Goal: Information Seeking & Learning: Find specific page/section

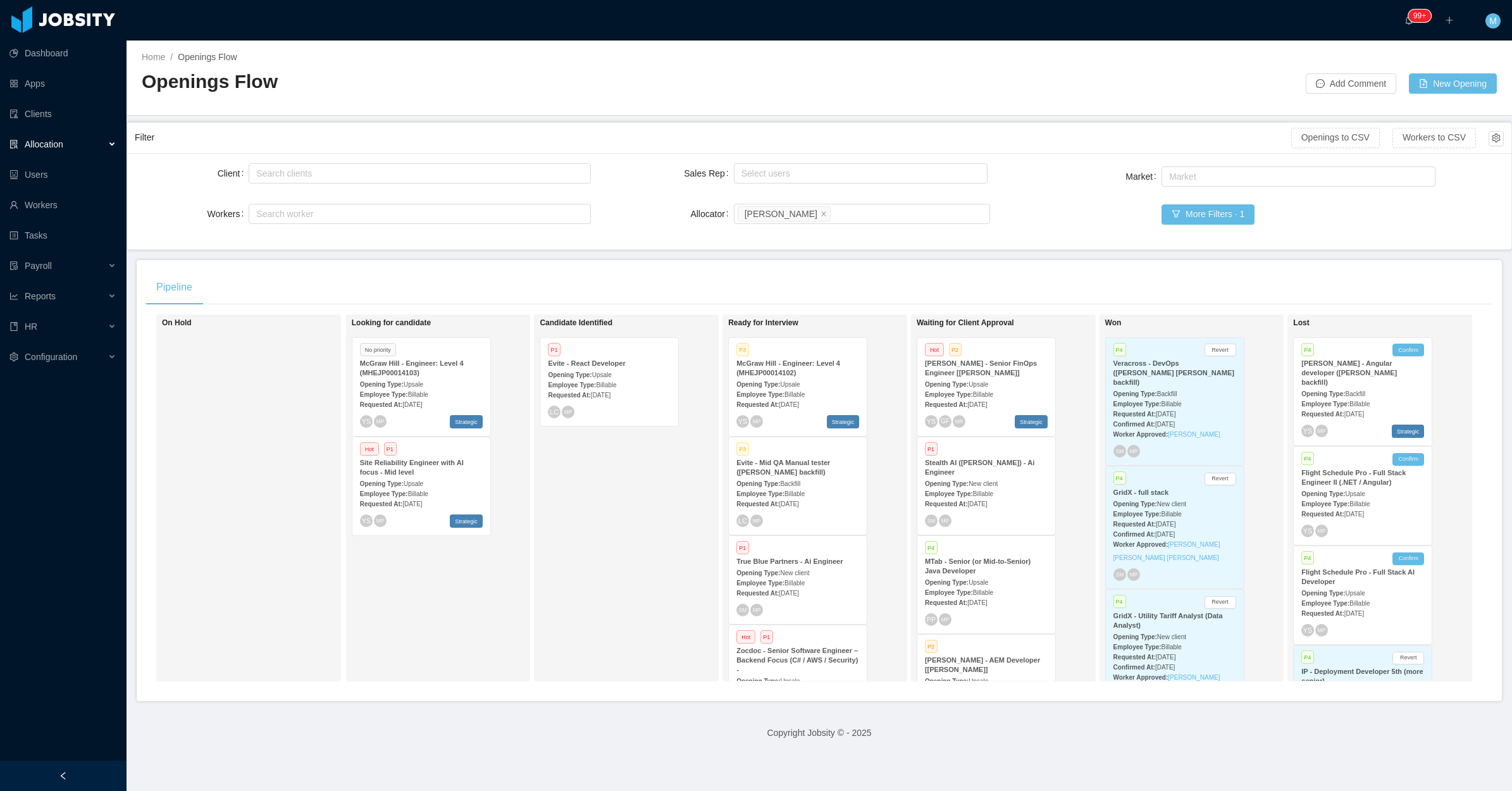
click at [624, 525] on div "Candidate Identified P1 Evite - React Developer Opening Type: Upsale Employee T…" at bounding box center [628, 498] width 177 height 356
click at [608, 520] on div "Candidate Identified P1 Evite - React Developer Opening Type: Upsale Employee T…" at bounding box center [628, 498] width 177 height 356
click at [83, 786] on div at bounding box center [63, 776] width 127 height 30
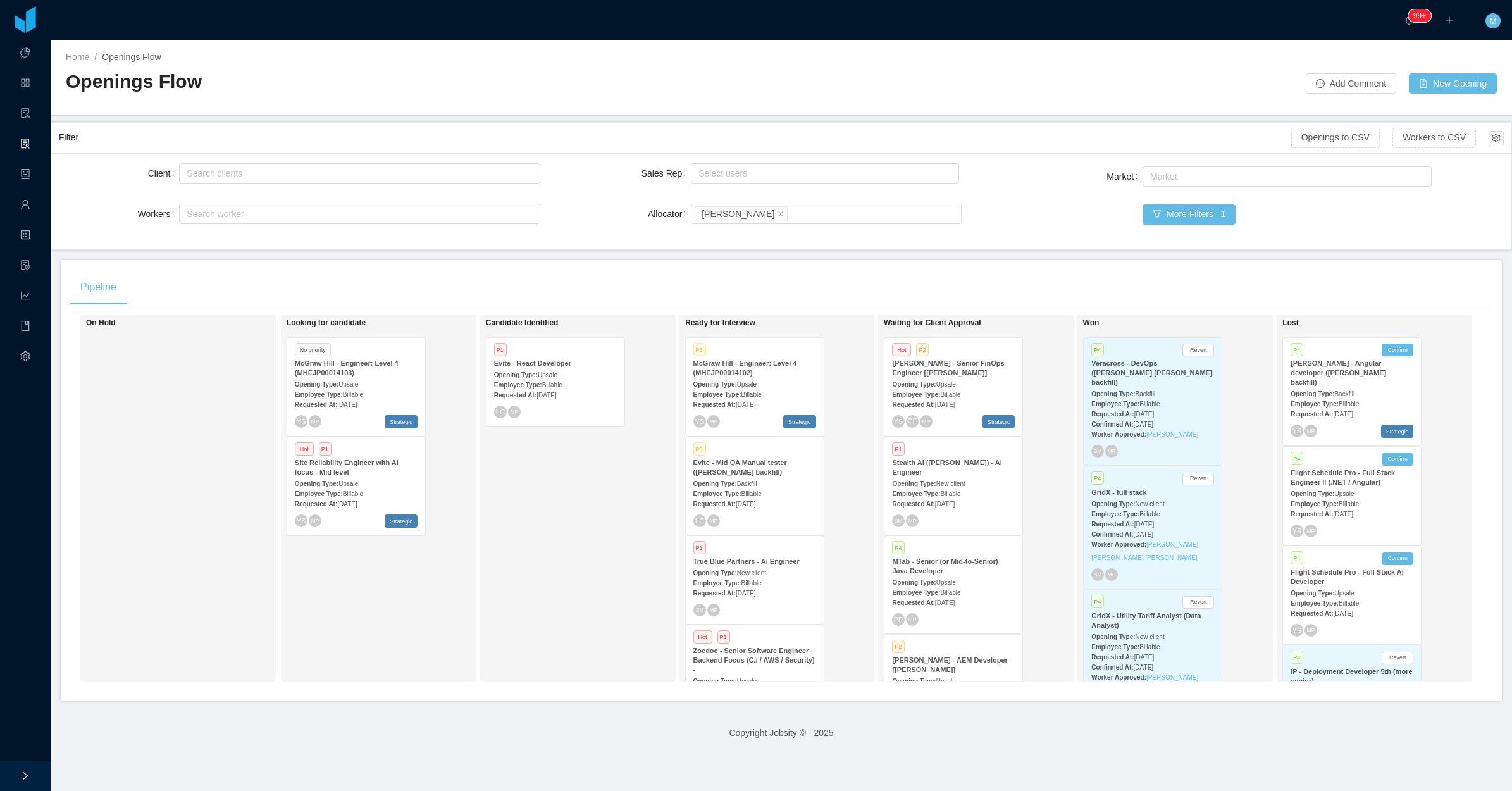
click at [550, 545] on div "Candidate Identified P1 Evite - React Developer Opening Type: Upsale Employee T…" at bounding box center [574, 498] width 177 height 356
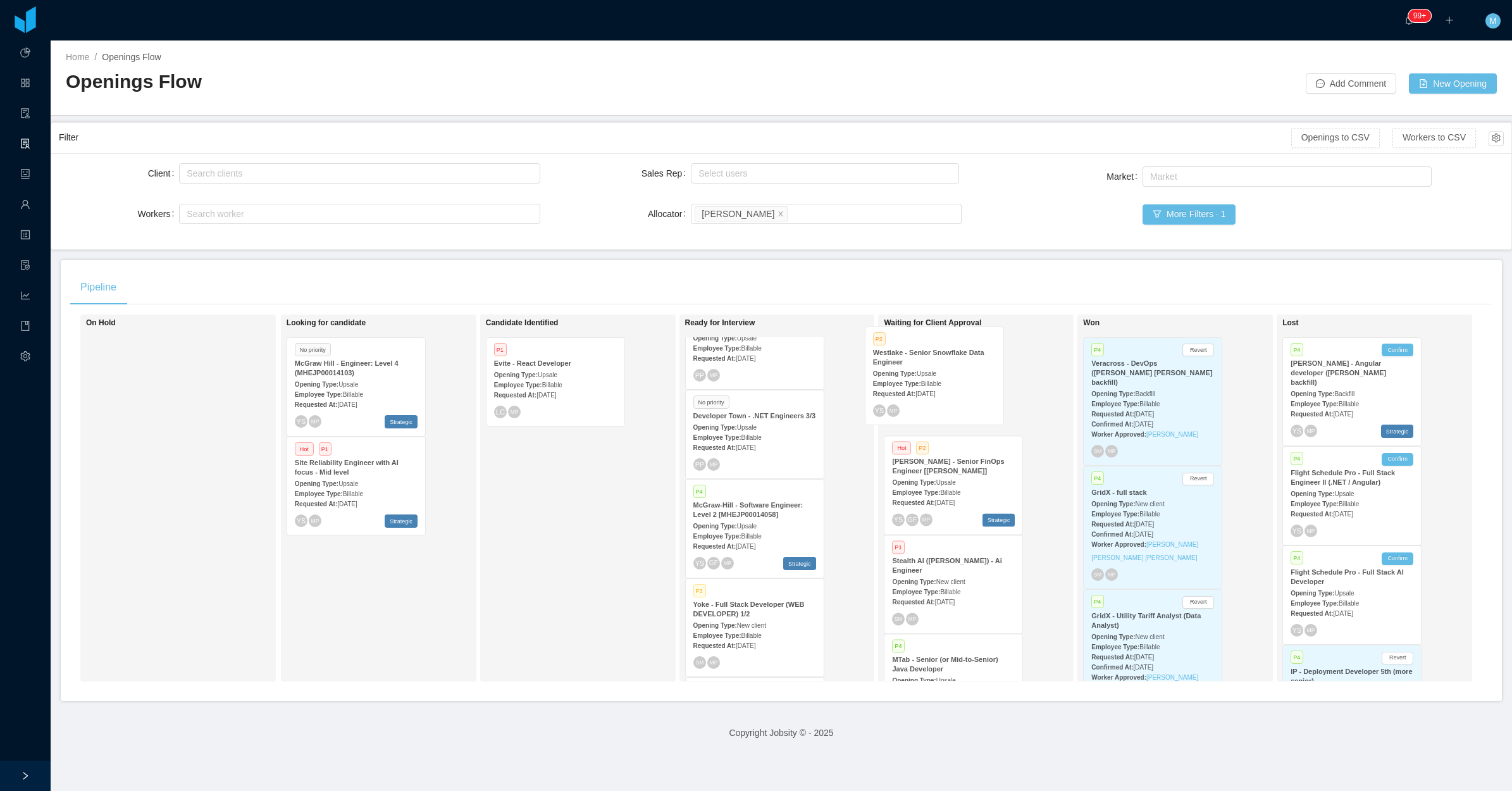
drag, startPoint x: 761, startPoint y: 526, endPoint x: 946, endPoint y: 385, distance: 232.6
click at [946, 385] on div "On Hold Looking for candidate No priority McGraw Hill - Engineer: Level 4 (MHEJ…" at bounding box center [782, 503] width 1422 height 377
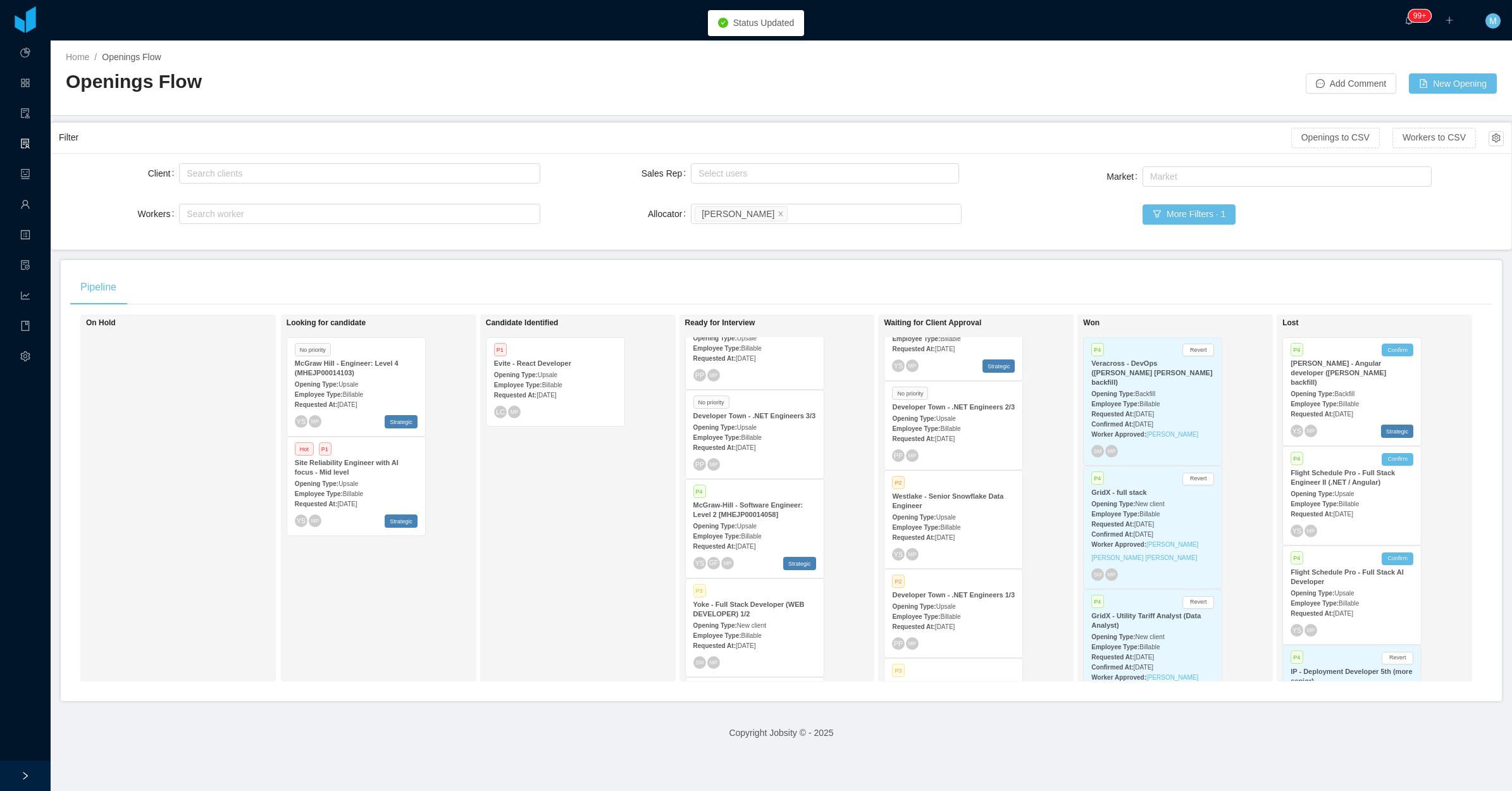
click at [959, 559] on div "P2 Westlake - Senior Snowflake Data Engineer Opening Type: Upsale Employee Type…" at bounding box center [953, 519] width 138 height 97
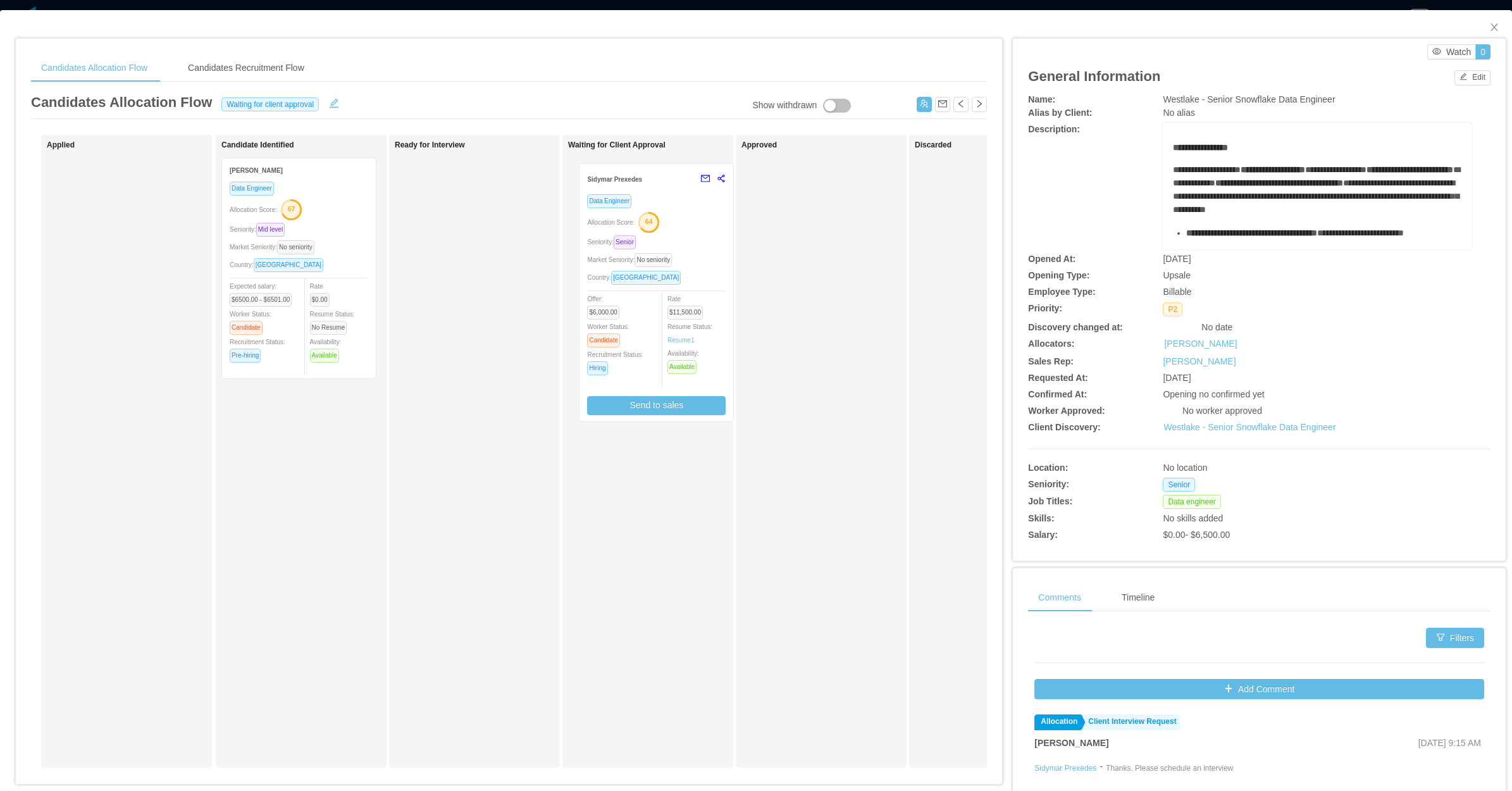
drag, startPoint x: 455, startPoint y: 253, endPoint x: 634, endPoint y: 260, distance: 179.1
click at [639, 260] on div "Applied Candidate Identified Lynneker Sales Santos Data Engineer Allocation Sco…" at bounding box center [509, 456] width 956 height 643
click at [504, 520] on div "Ready for Interview" at bounding box center [483, 451] width 177 height 622
click at [1491, 27] on icon "icon: close" at bounding box center [1494, 27] width 7 height 8
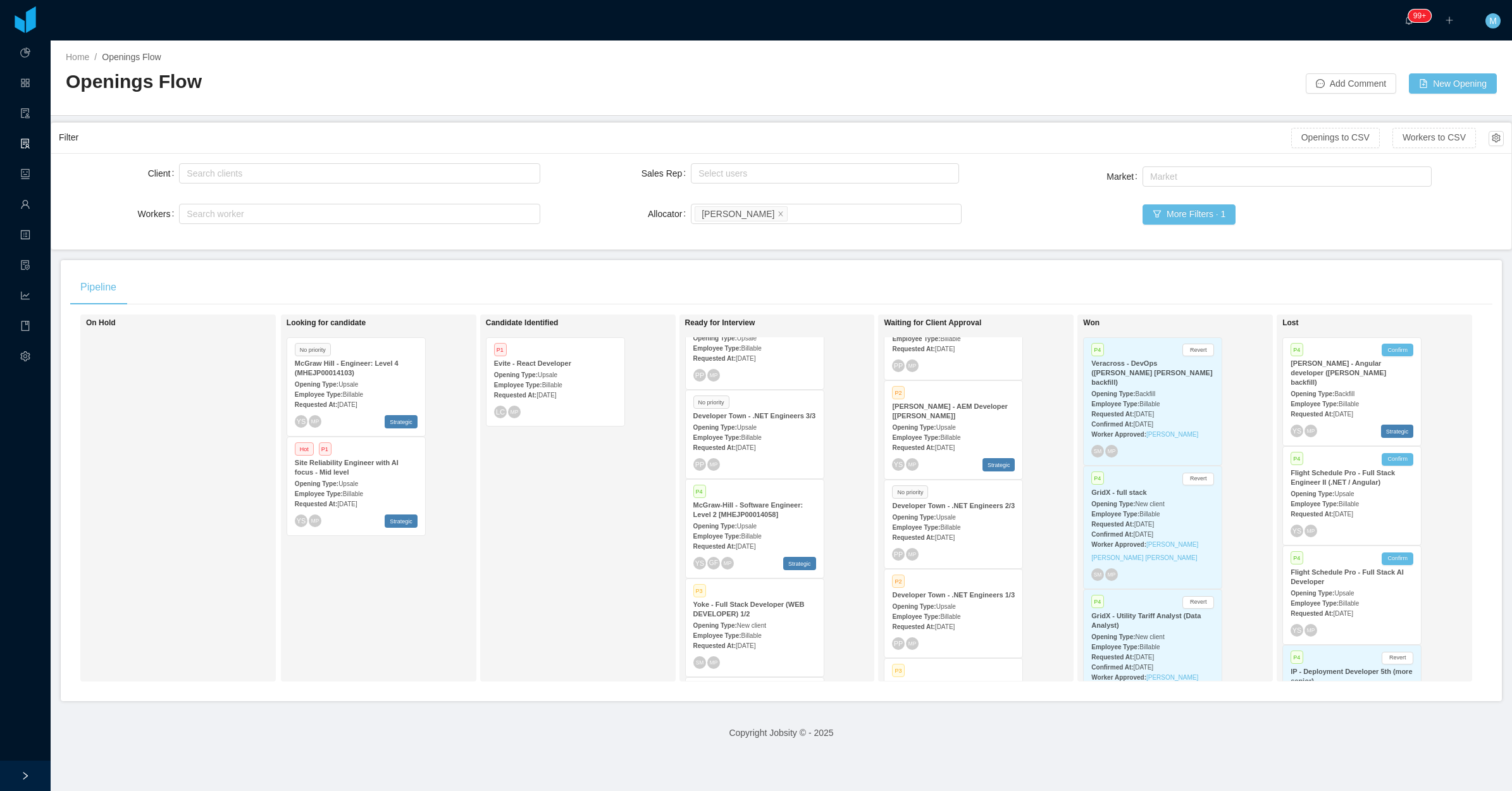
click at [534, 527] on div "Candidate Identified P1 Evite - React Developer Opening Type: Upsale Employee T…" at bounding box center [574, 498] width 177 height 356
click at [580, 541] on div "Candidate Identified P1 Evite - React Developer Opening Type: Upsale Employee T…" at bounding box center [574, 498] width 177 height 356
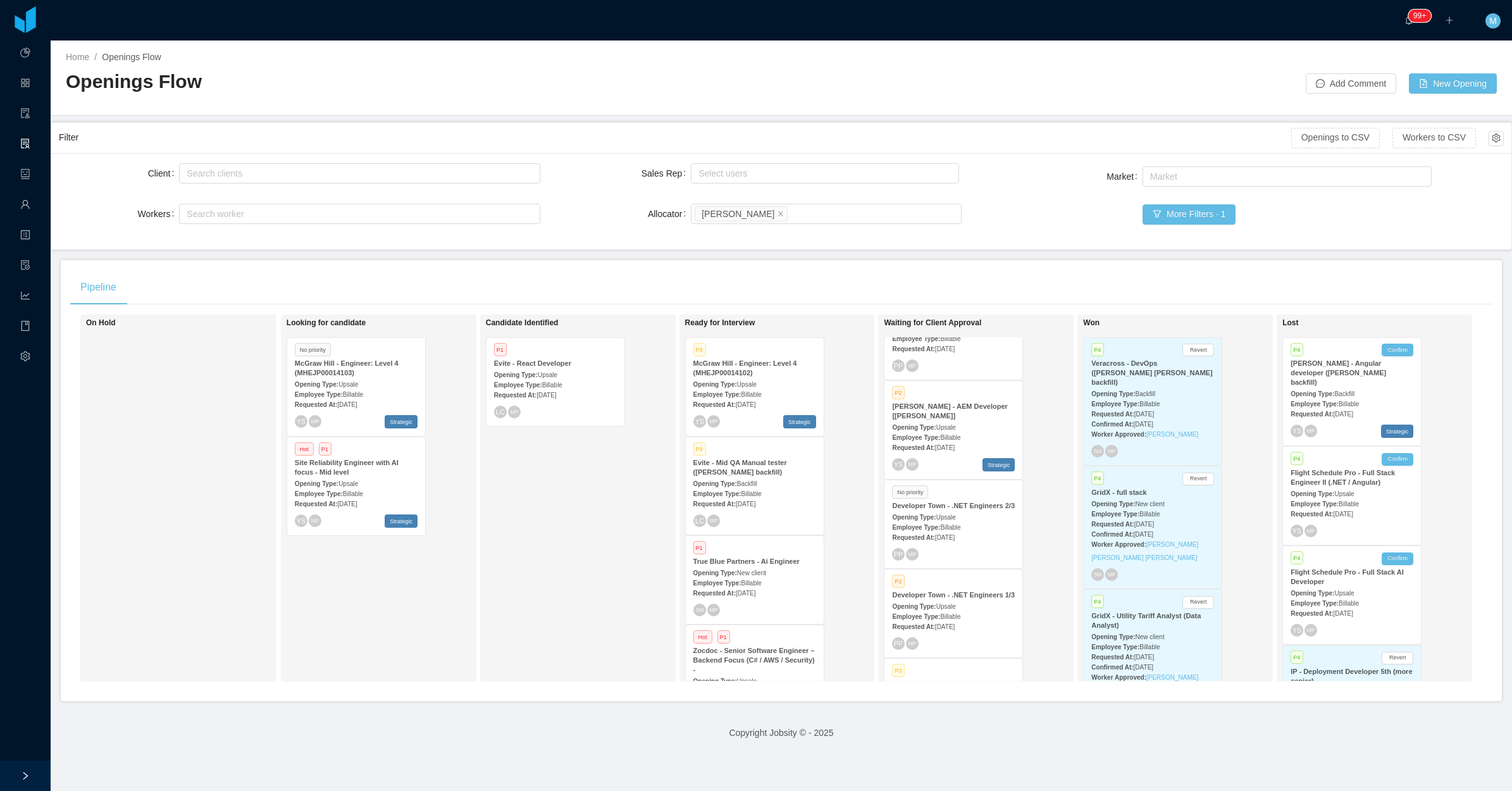
click at [761, 392] on div "Employee Type: Billable" at bounding box center [755, 394] width 123 height 14
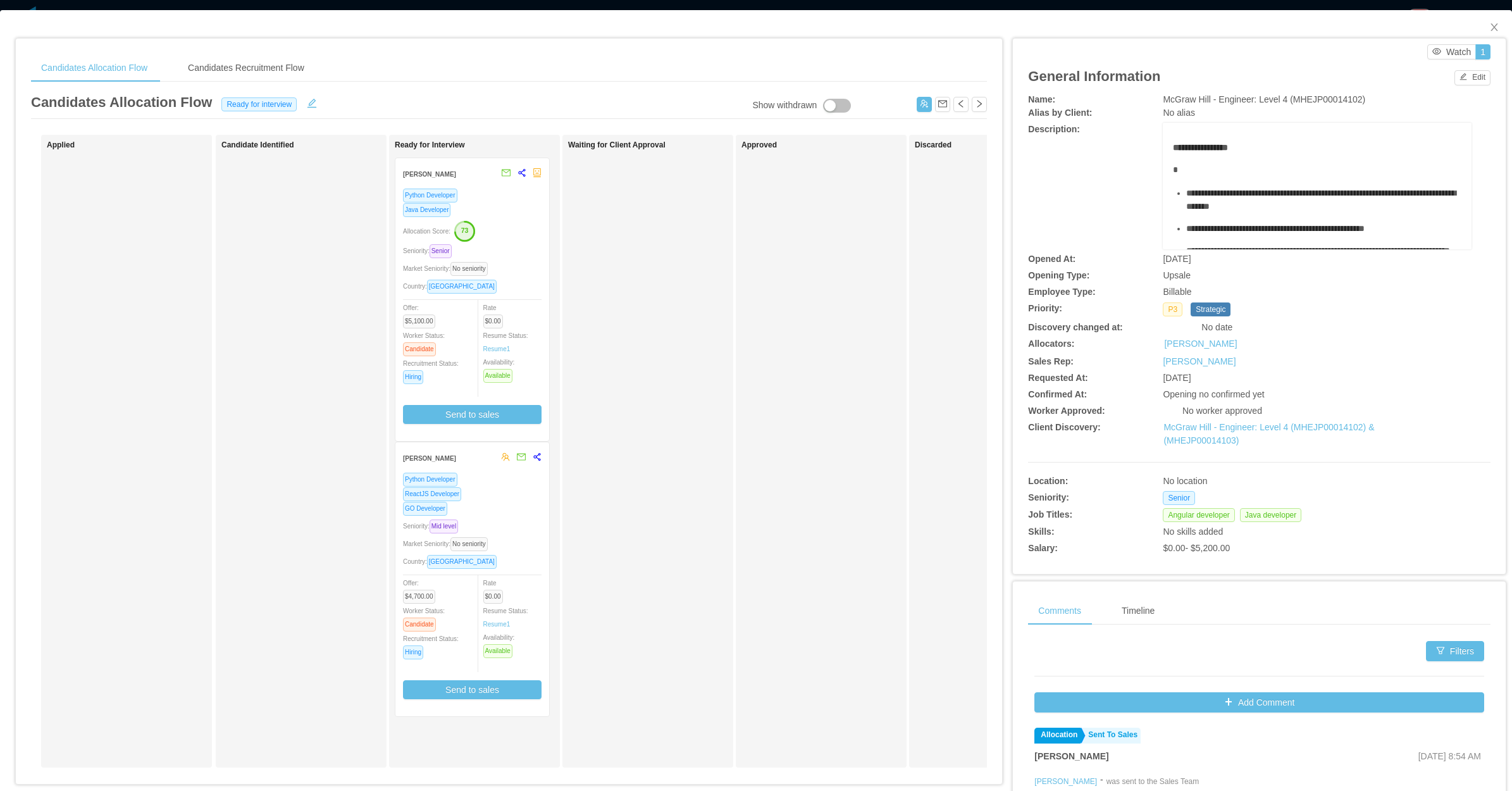
click at [537, 245] on div "Seniority: Senior" at bounding box center [472, 251] width 139 height 14
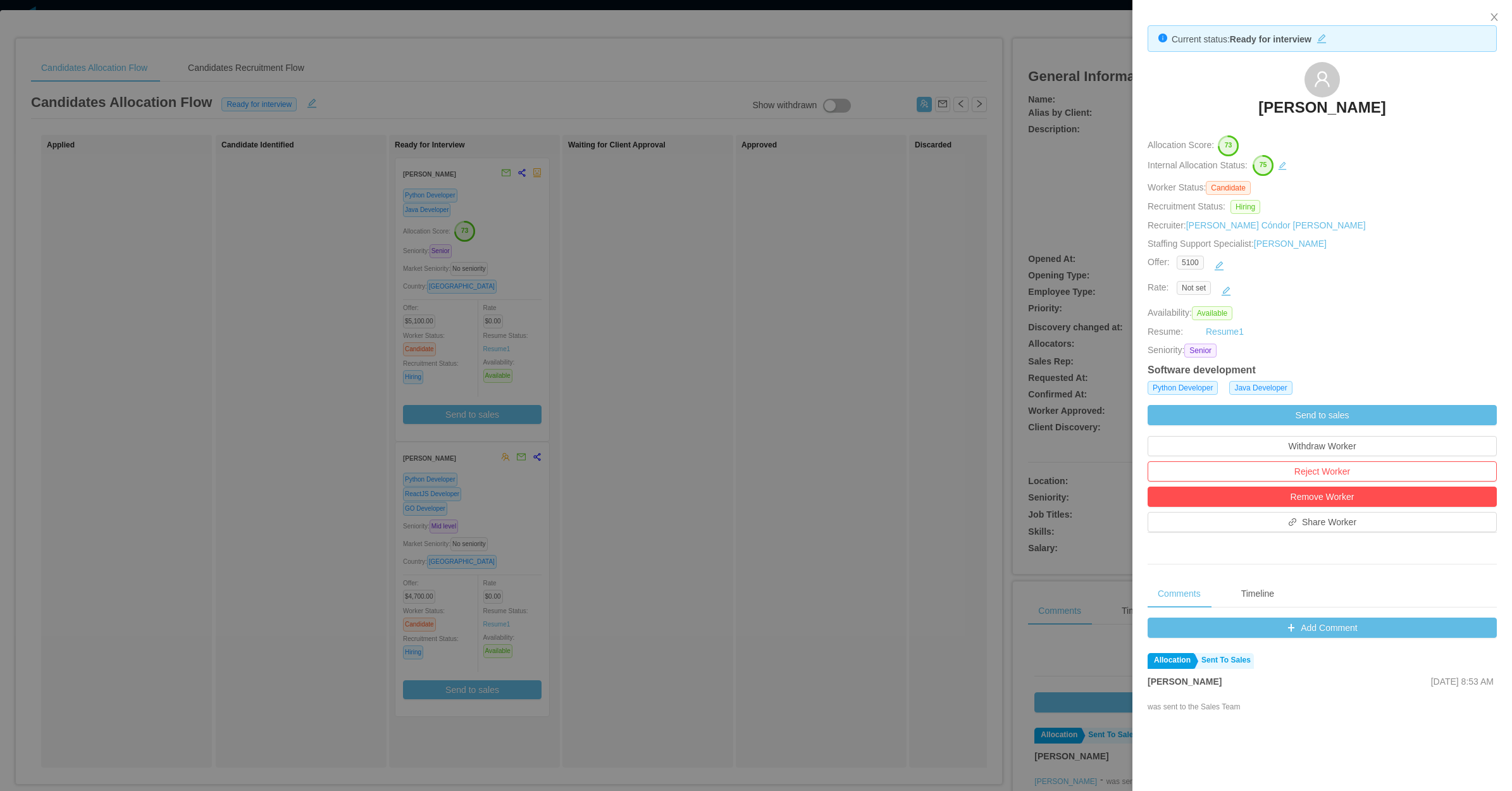
click at [842, 317] on div at bounding box center [756, 396] width 1512 height 791
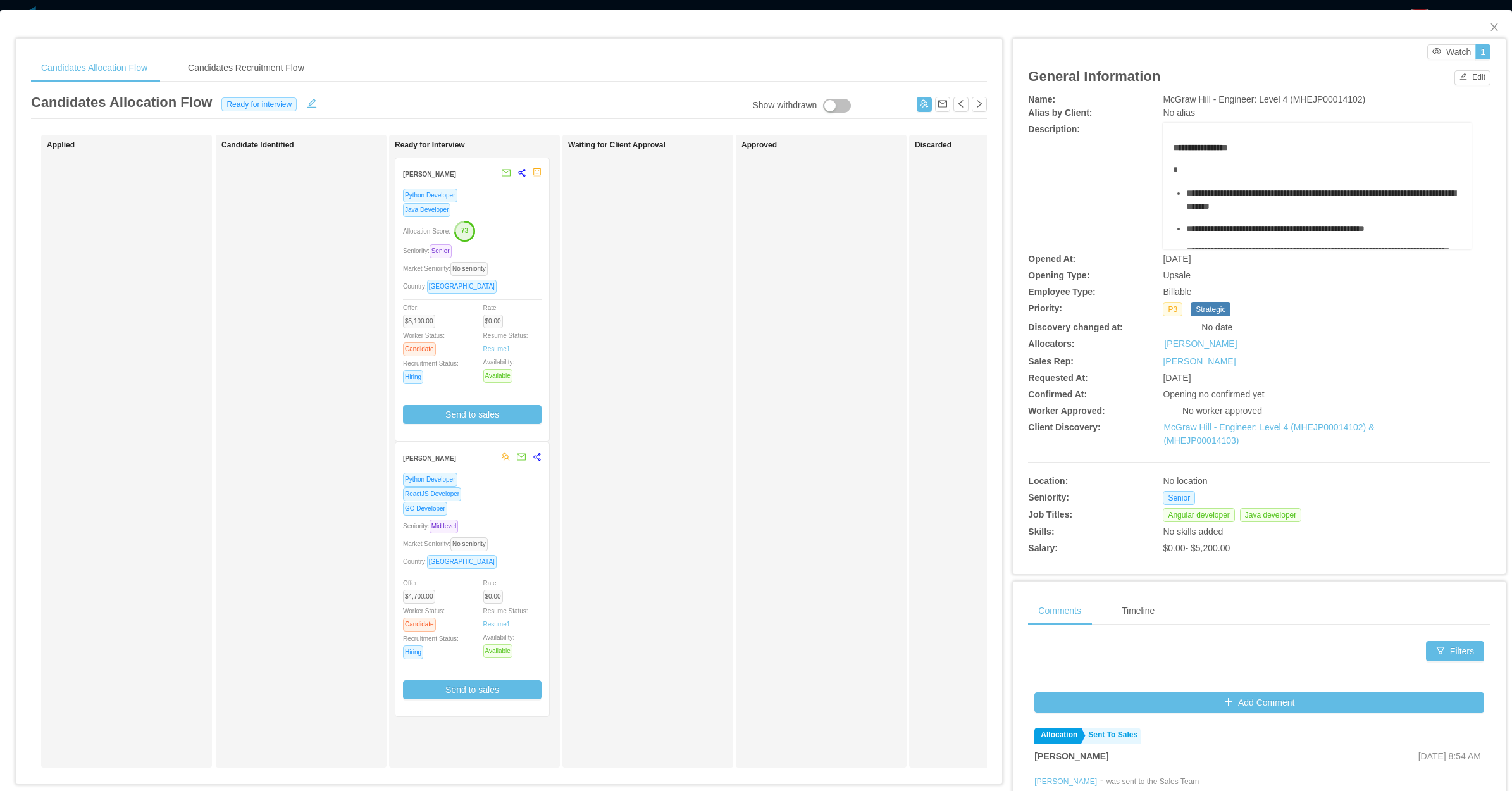
click at [479, 314] on div at bounding box center [478, 358] width 11 height 114
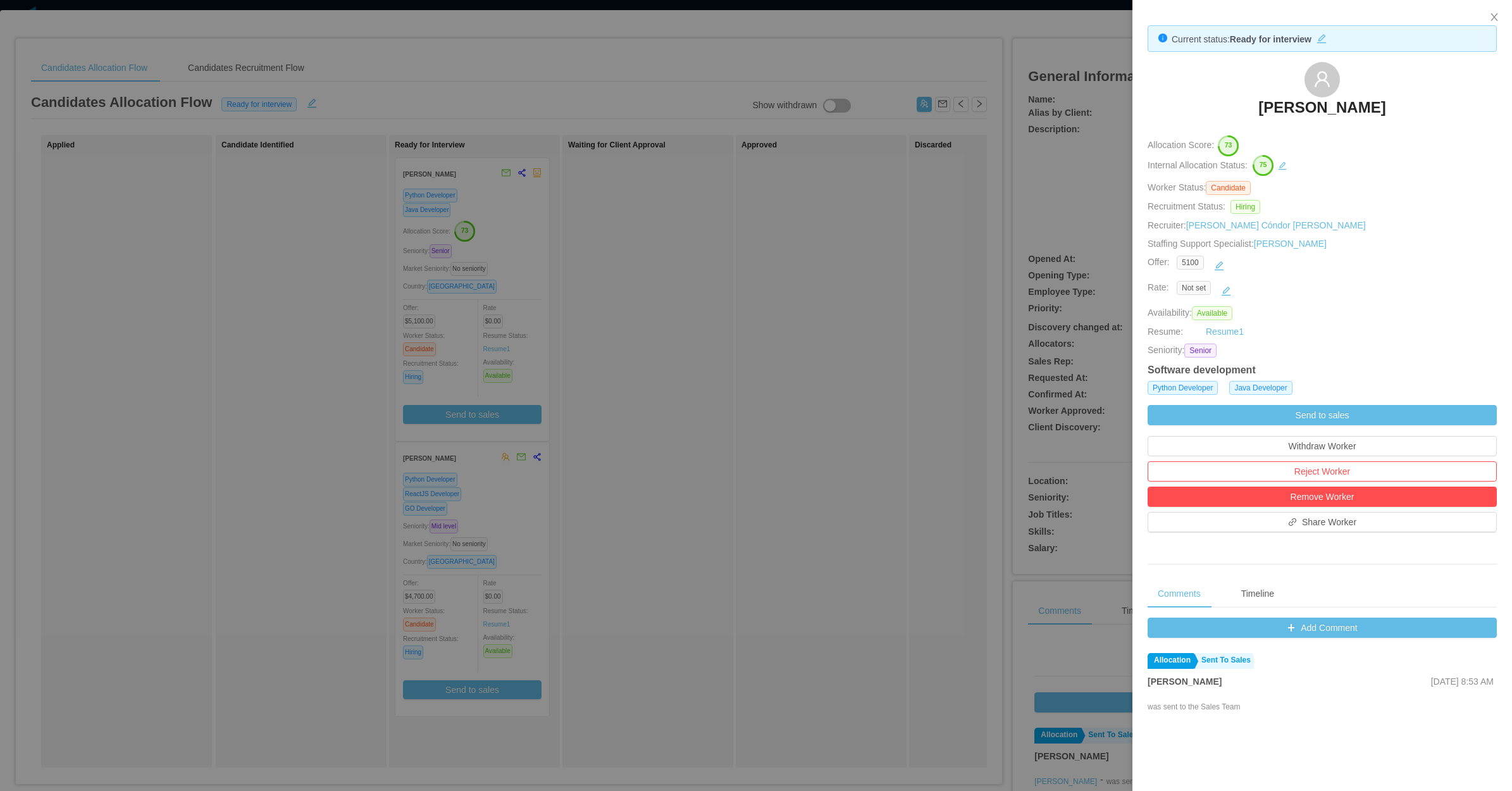
click at [636, 328] on div at bounding box center [756, 396] width 1512 height 791
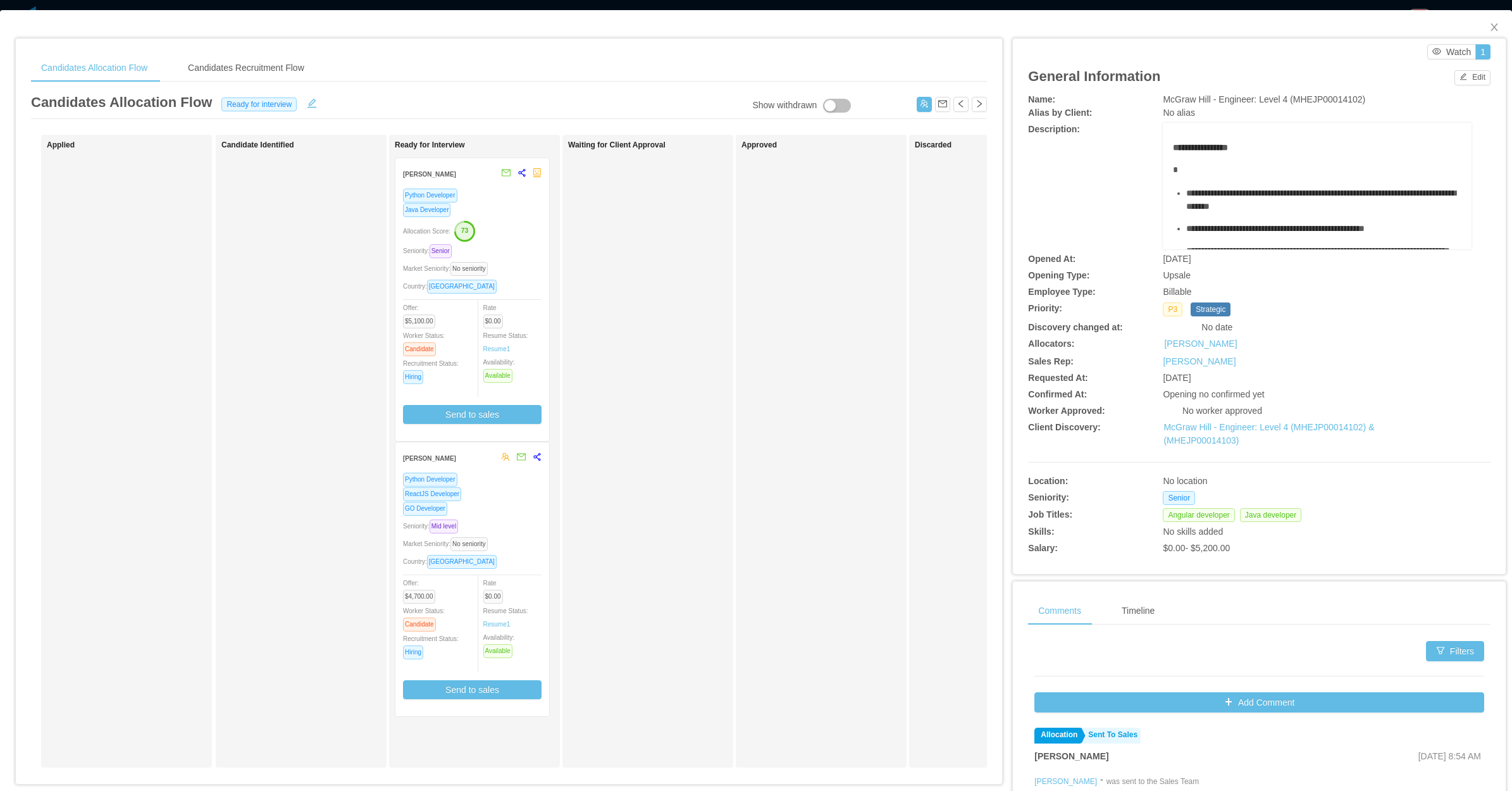
click at [493, 508] on div "GO Developer" at bounding box center [472, 508] width 139 height 14
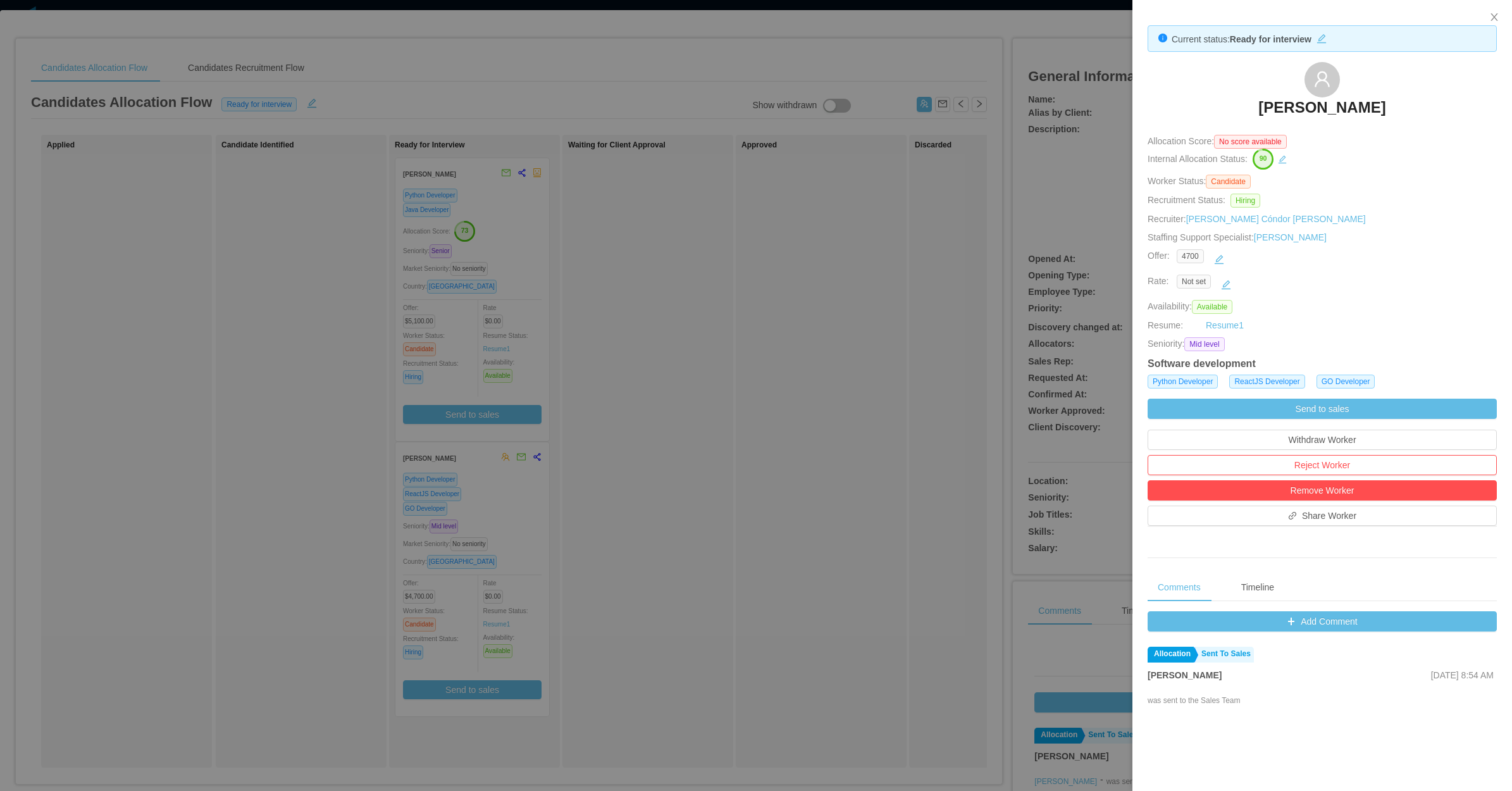
click at [704, 394] on div at bounding box center [756, 396] width 1512 height 791
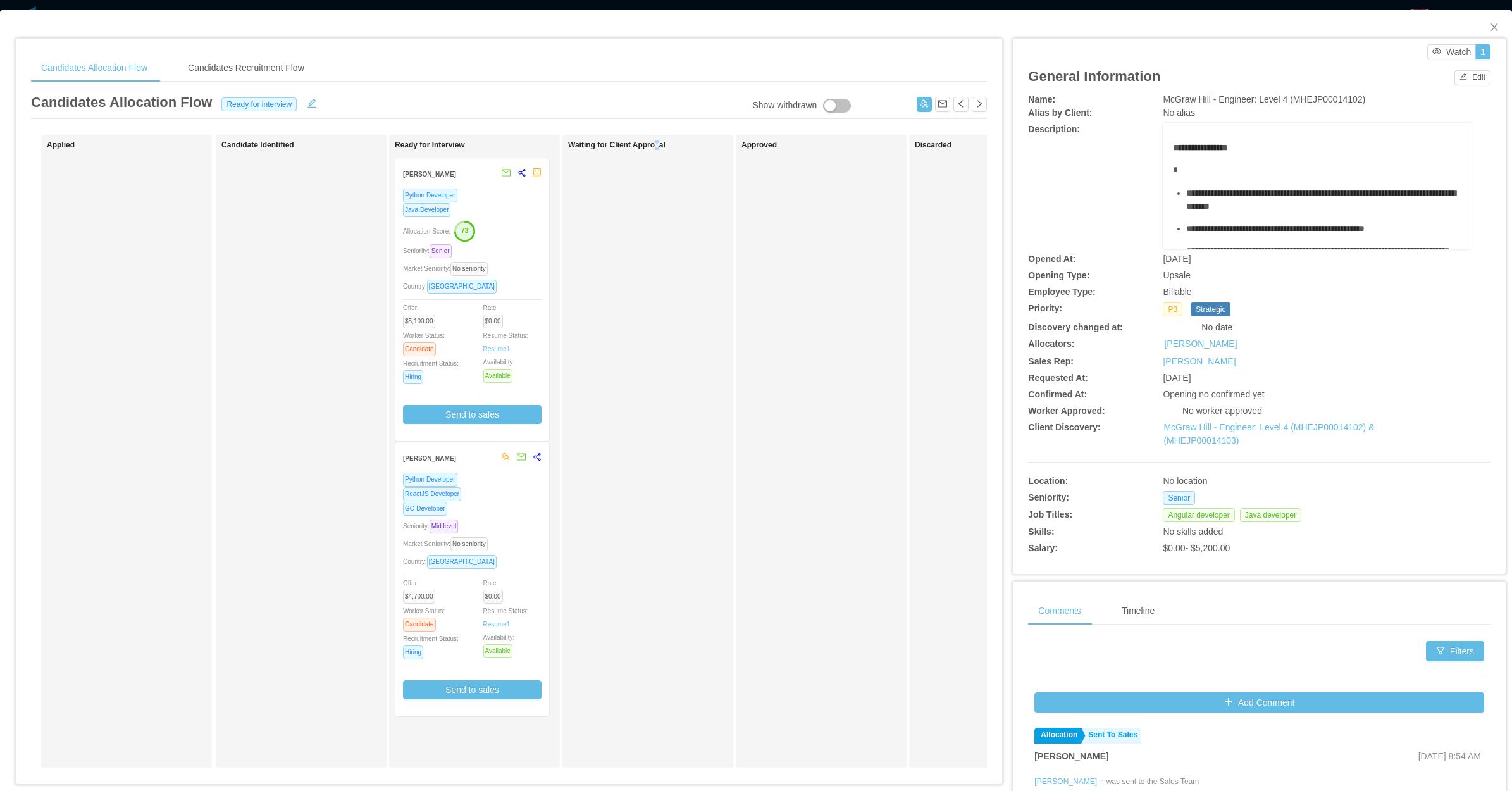
click at [657, 358] on div "Waiting for Client Approval" at bounding box center [657, 451] width 177 height 622
click at [1491, 29] on icon "icon: close" at bounding box center [1494, 27] width 7 height 8
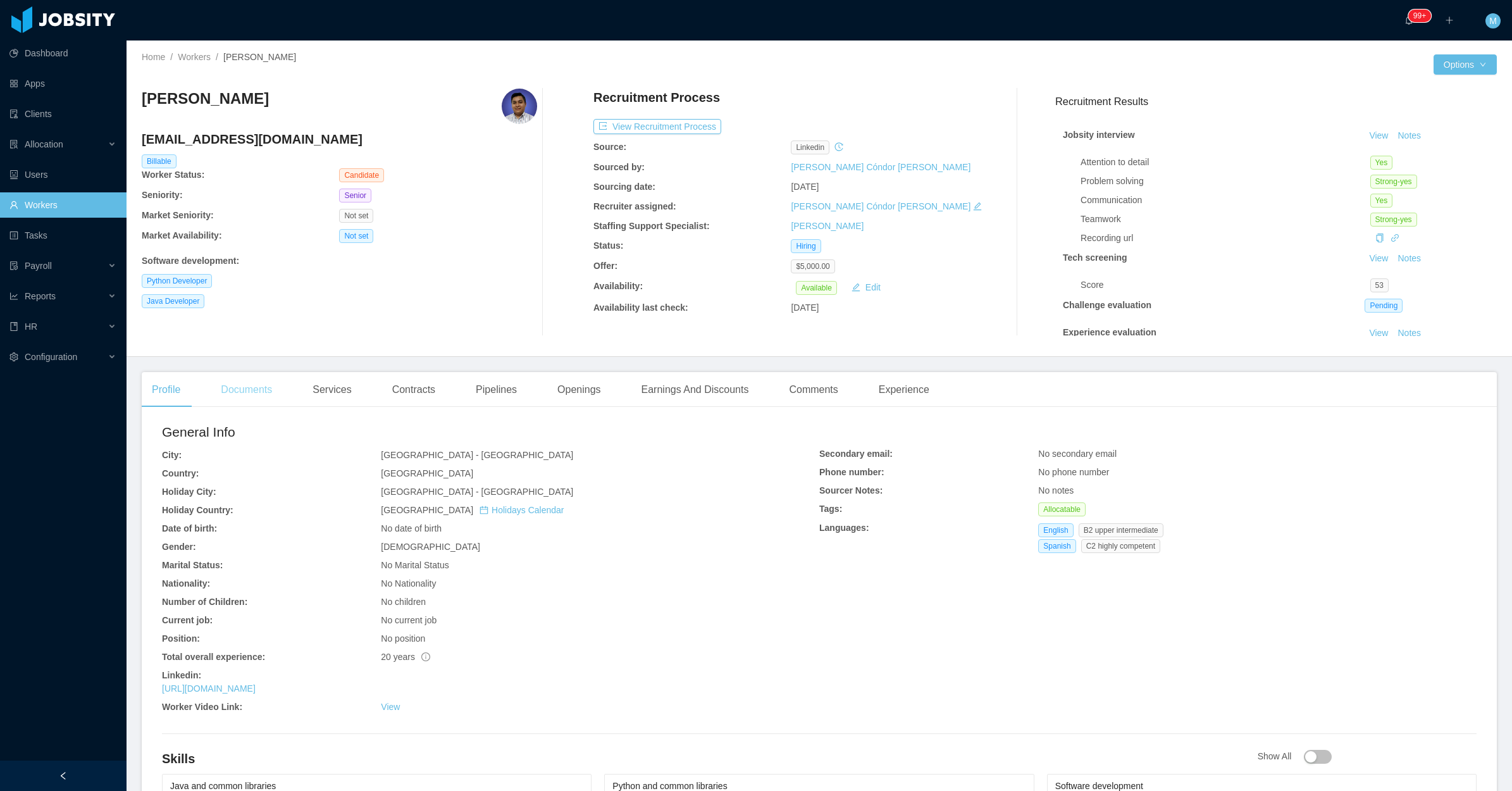
click at [235, 391] on div "Documents" at bounding box center [247, 389] width 71 height 36
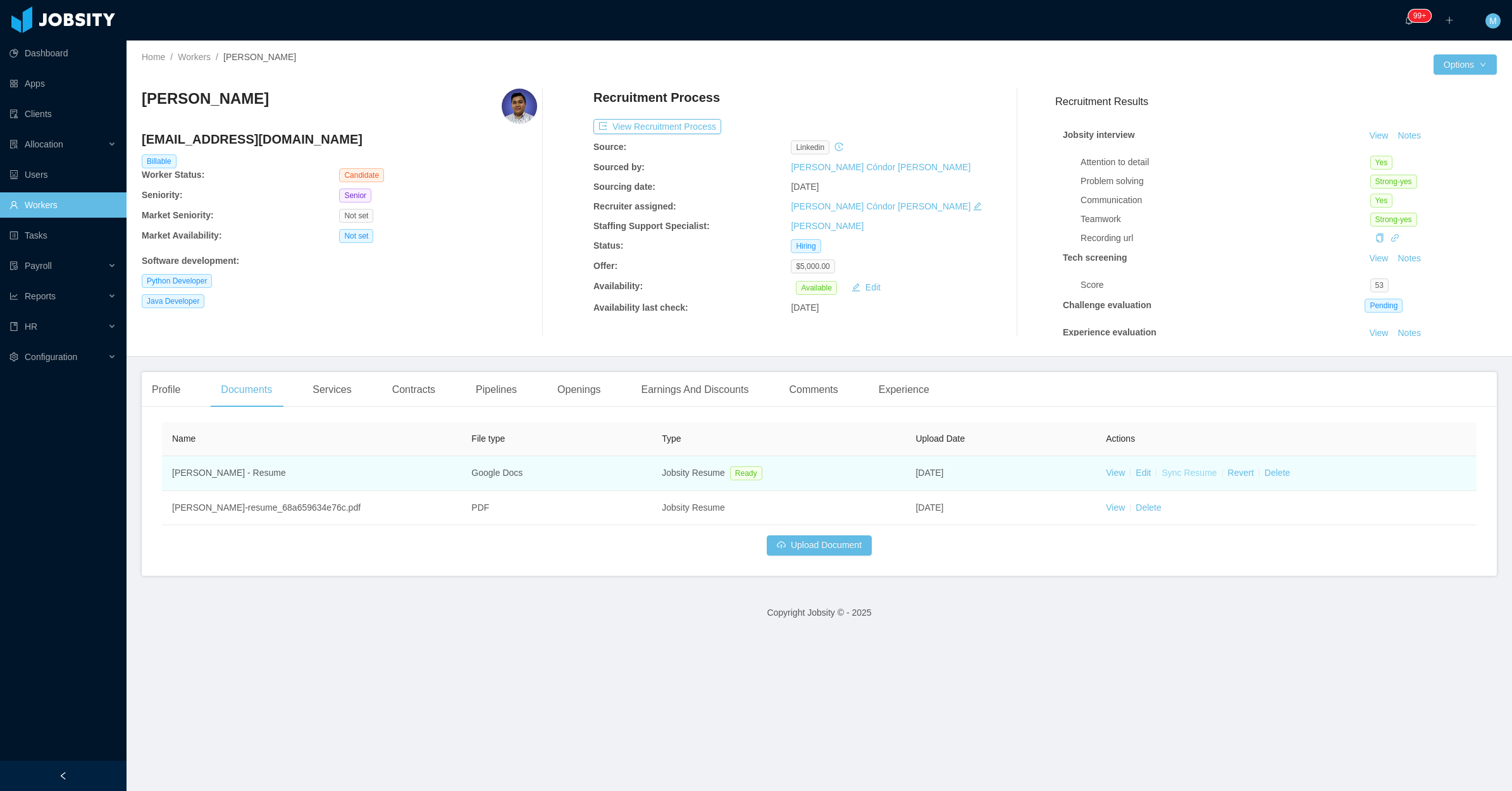
click at [1165, 470] on link "Sync Resume" at bounding box center [1189, 472] width 55 height 10
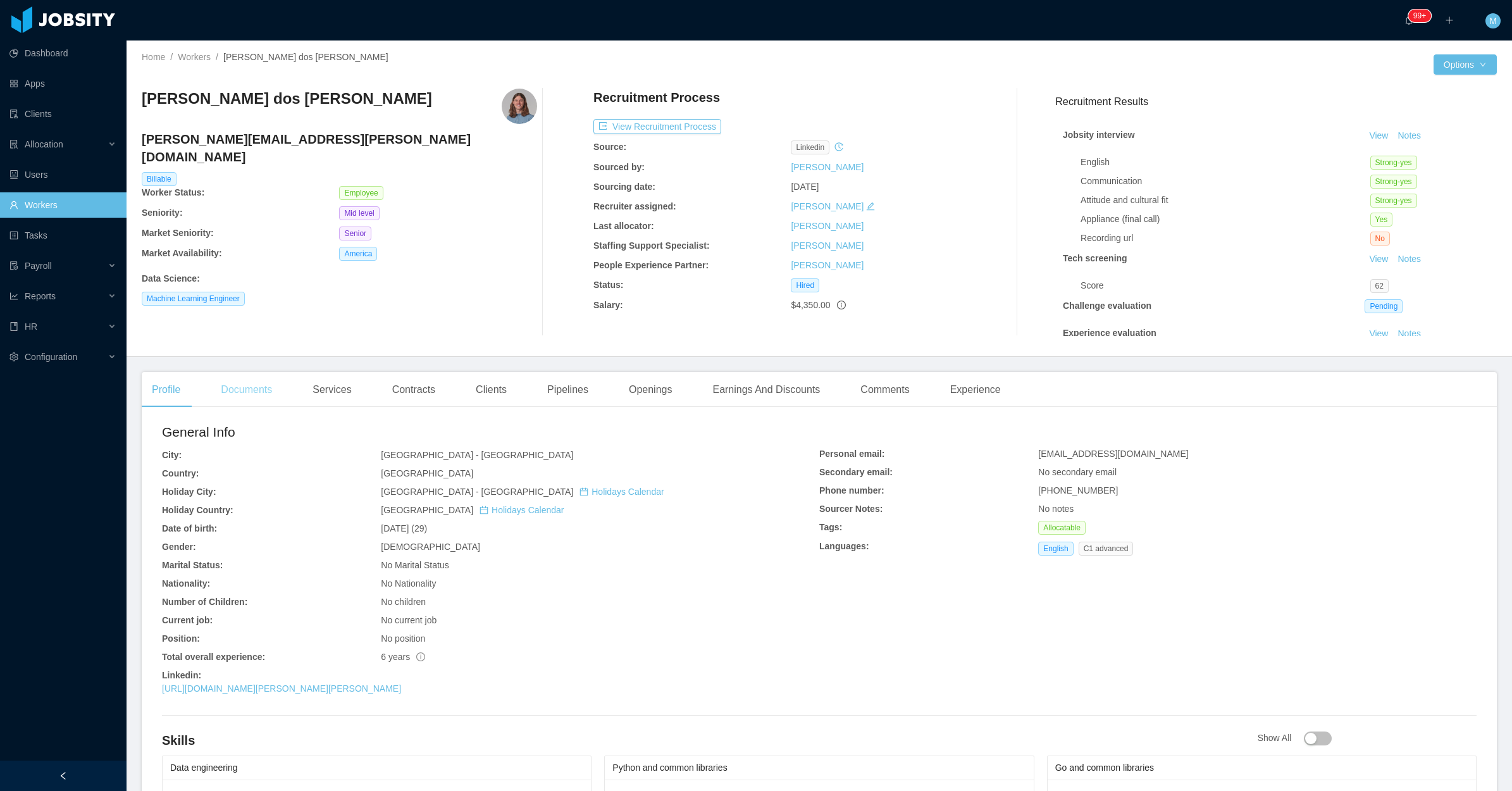
click at [260, 389] on div "Documents" at bounding box center [247, 389] width 71 height 36
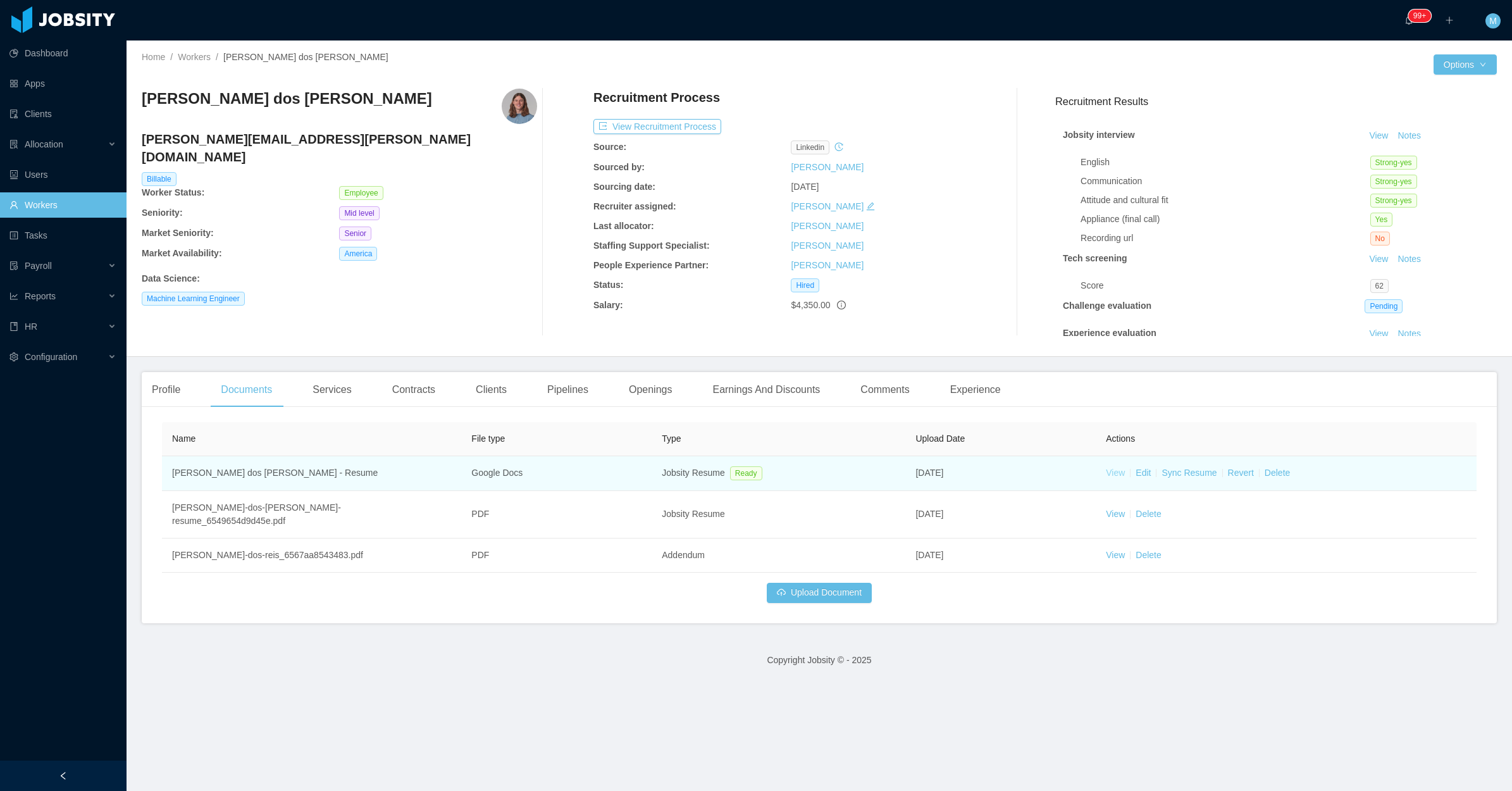
click at [1114, 471] on link "View" at bounding box center [1115, 472] width 19 height 10
